Goal: Entertainment & Leisure: Consume media (video, audio)

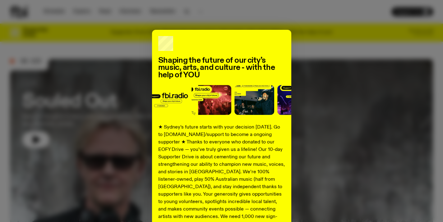
click at [185, 21] on div "Shaping the future of our city’s music, arts, and culture - with the help of YO…" at bounding box center [221, 111] width 443 height 222
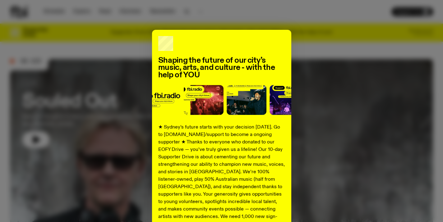
drag, startPoint x: 385, startPoint y: 60, endPoint x: 309, endPoint y: 109, distance: 90.7
click at [385, 60] on div "Shaping the future of our city’s music, arts, and culture - with the help of YO…" at bounding box center [221, 158] width 423 height 256
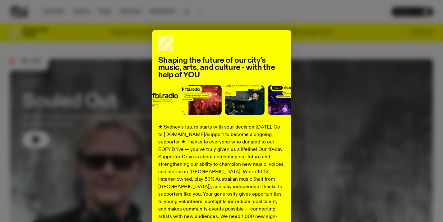
scroll to position [85, 0]
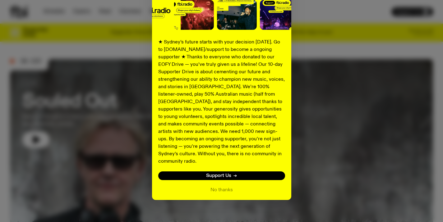
click at [214, 178] on div "Shaping the future of our city’s music, arts, and culture - with the help of YO…" at bounding box center [221, 73] width 139 height 256
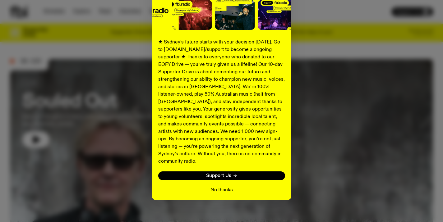
click at [214, 187] on button "No thanks" at bounding box center [222, 190] width 22 height 7
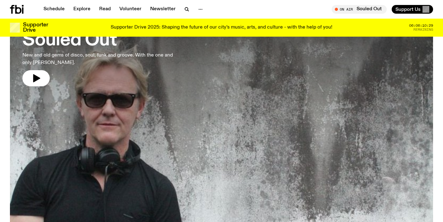
scroll to position [0, 0]
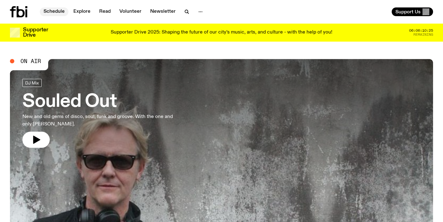
click at [52, 12] on link "Schedule" at bounding box center [54, 11] width 29 height 9
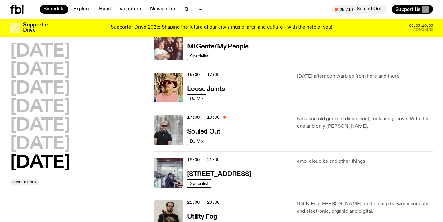
scroll to position [370, 0]
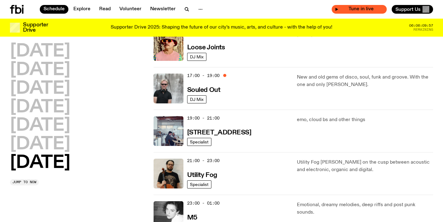
click at [353, 7] on span "Tune in live" at bounding box center [361, 9] width 45 height 5
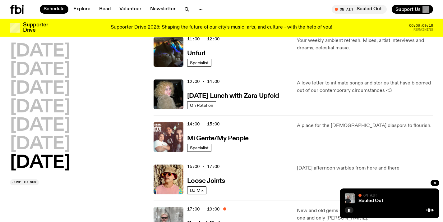
scroll to position [0, 0]
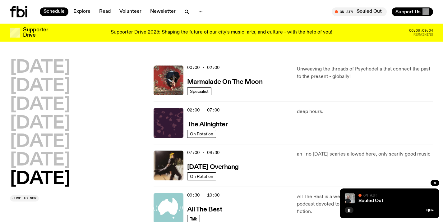
click at [332, 7] on button "On Air Souled Out Tune in live" at bounding box center [359, 11] width 55 height 9
click at [346, 211] on button "button" at bounding box center [349, 210] width 9 height 6
click at [345, 207] on button "button" at bounding box center [349, 210] width 9 height 6
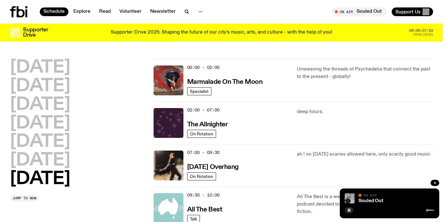
click at [345, 207] on button "button" at bounding box center [349, 210] width 9 height 6
